Goal: Information Seeking & Learning: Find specific fact

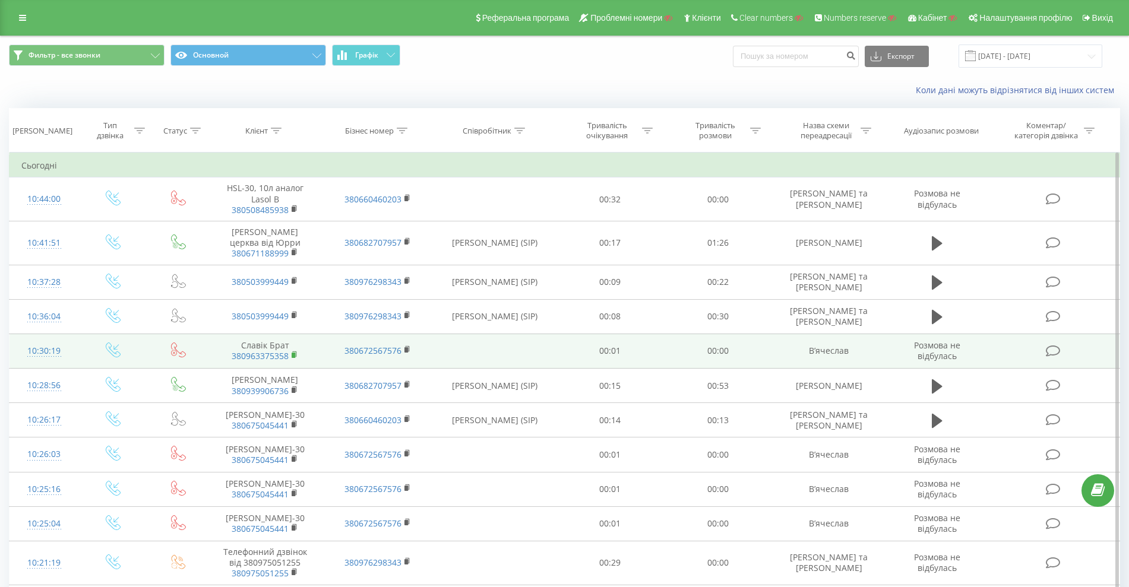
click at [293, 355] on rect at bounding box center [294, 355] width 4 height 5
click at [408, 350] on icon at bounding box center [407, 350] width 7 height 8
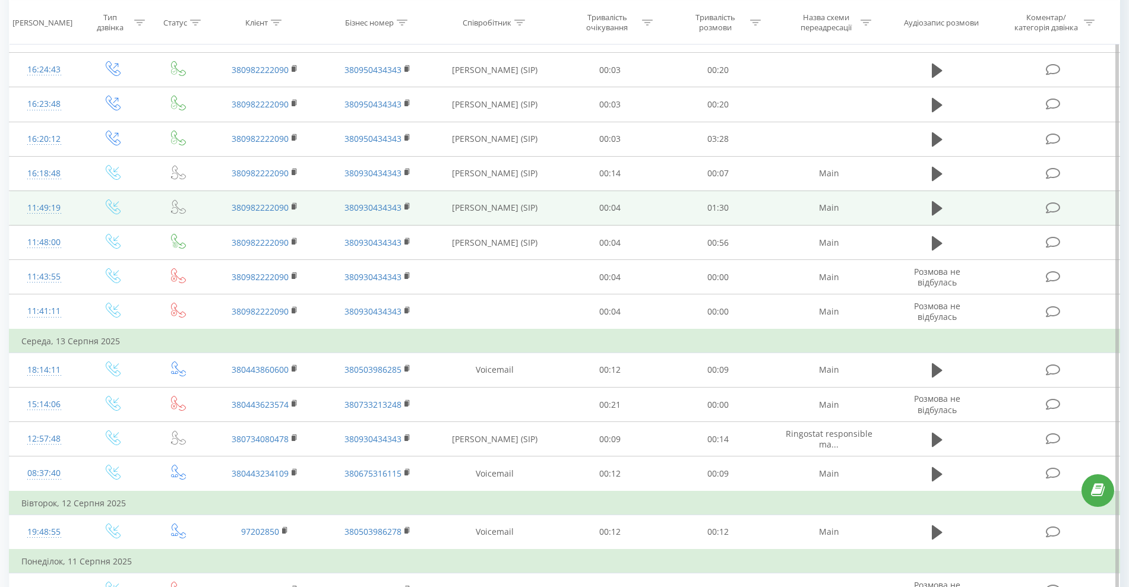
scroll to position [245, 0]
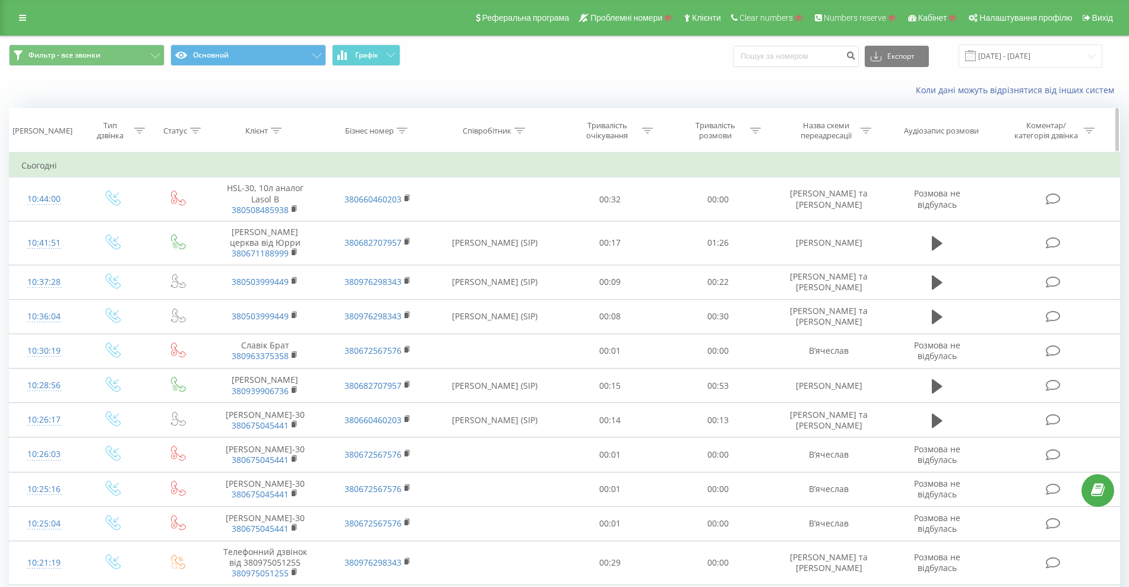
click at [477, 126] on div "Співробітник" at bounding box center [487, 131] width 49 height 10
click at [476, 209] on input "text" at bounding box center [495, 215] width 104 height 21
type input "Вячеслав"
click button "OK" at bounding box center [520, 239] width 50 height 15
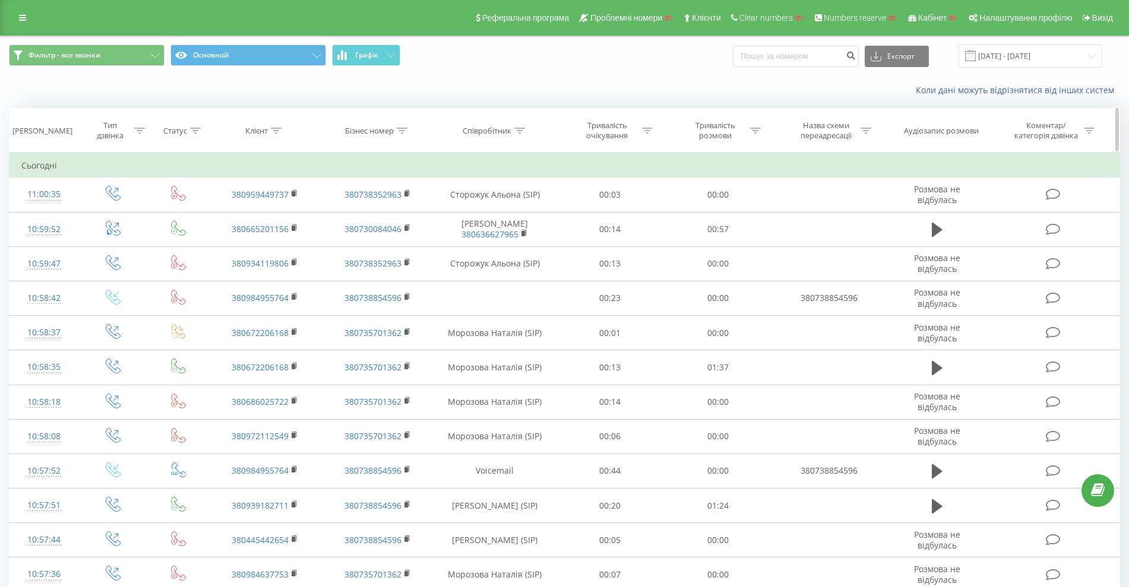
click at [486, 132] on div "Співробітник" at bounding box center [487, 131] width 49 height 10
click at [479, 214] on input "text" at bounding box center [495, 215] width 104 height 21
paste input "​380632343828"
click at [511, 238] on span "OK" at bounding box center [519, 239] width 33 height 18
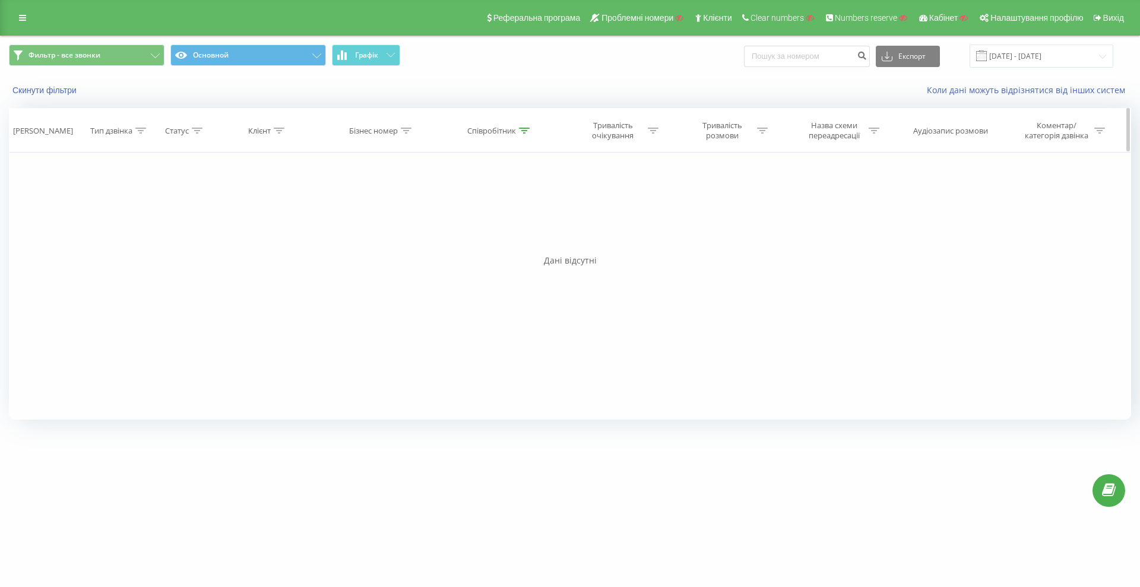
click at [498, 133] on div "Співробітник" at bounding box center [491, 131] width 49 height 10
drag, startPoint x: 514, startPoint y: 222, endPoint x: 483, endPoint y: 224, distance: 30.9
click at [442, 220] on div "Фільтрувати за умовою Містить ​380632343828 Скасувати OK" at bounding box center [499, 206] width 129 height 107
paste input "380632343107"
type input "380632343107"
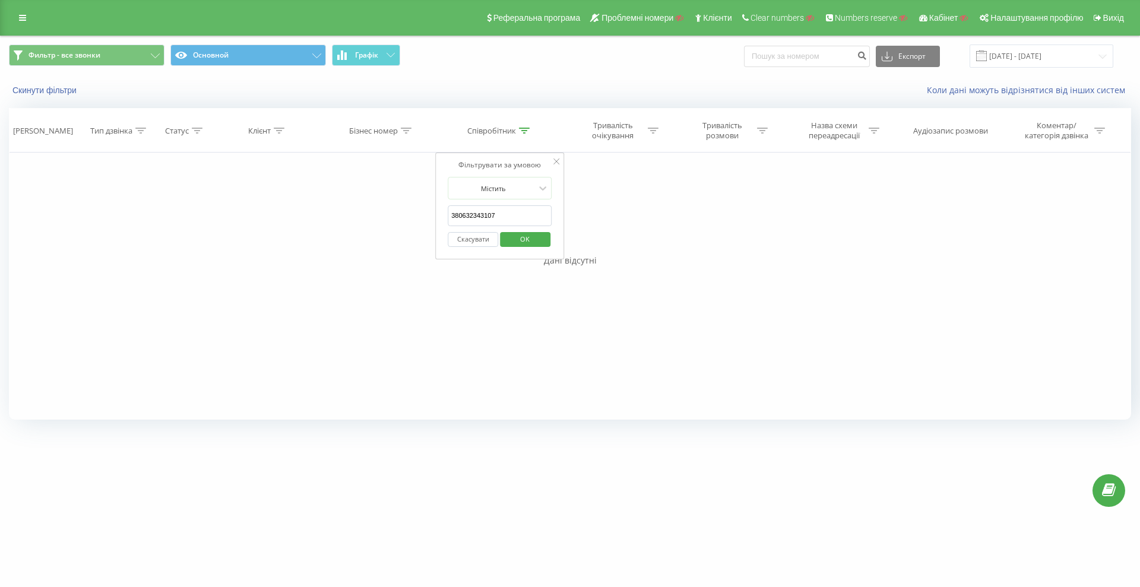
click at [528, 240] on span "OK" at bounding box center [524, 239] width 33 height 18
click at [18, 1] on div "Реферальна програма Проблемні номери Клієнти Clear numbers Numbers reserve Кабі…" at bounding box center [570, 18] width 1140 height 36
click at [23, 14] on link at bounding box center [22, 17] width 21 height 17
